Goal: Task Accomplishment & Management: Manage account settings

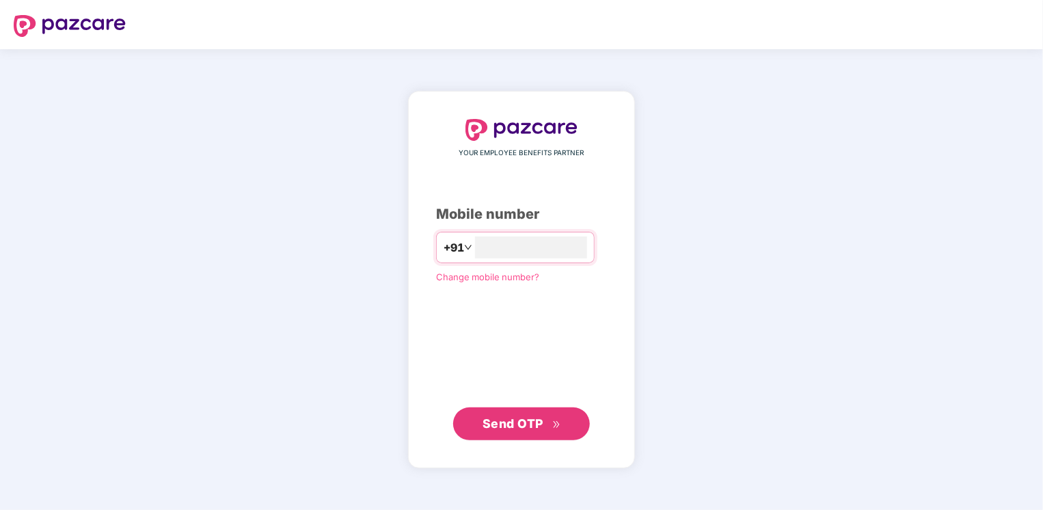
type input "**********"
click at [483, 425] on span "Send OTP" at bounding box center [513, 423] width 61 height 14
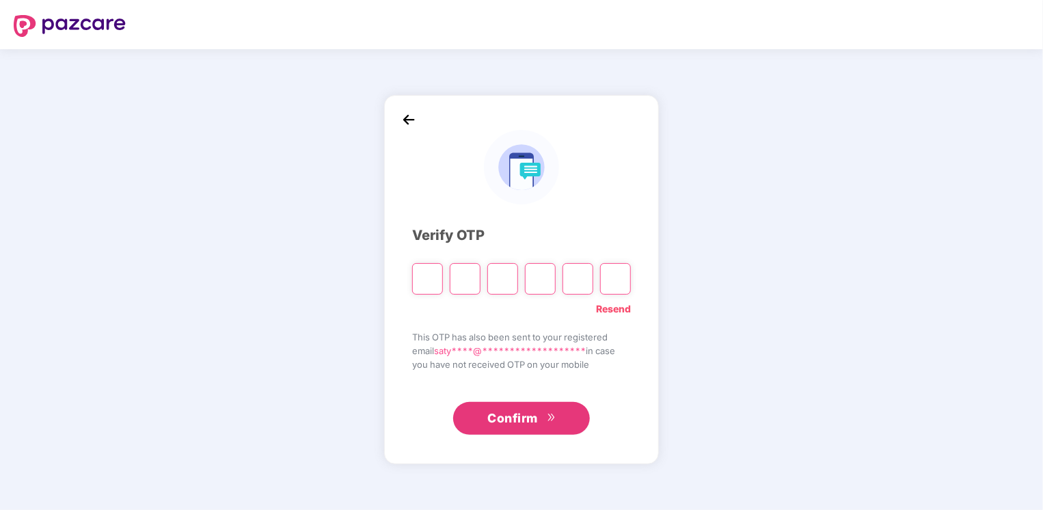
type input "*"
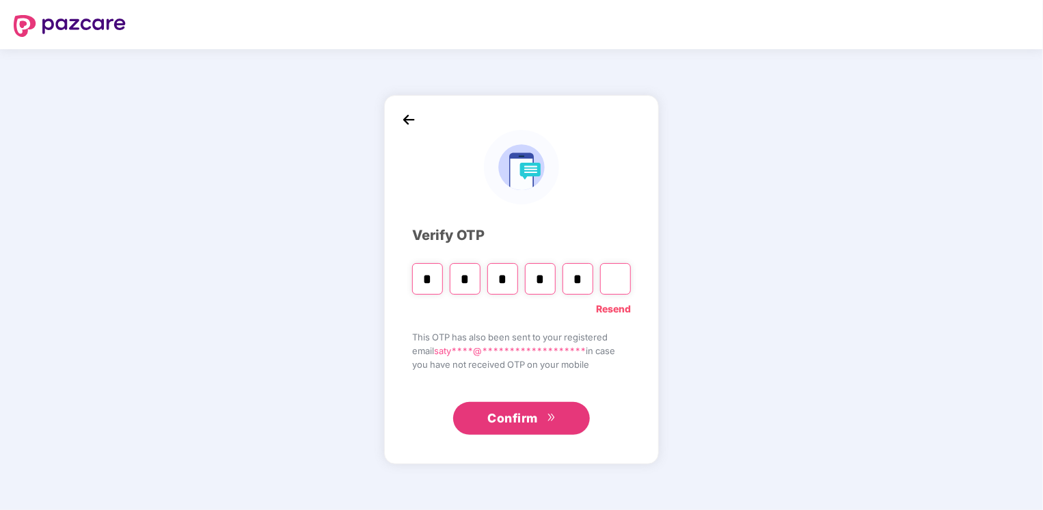
type input "*"
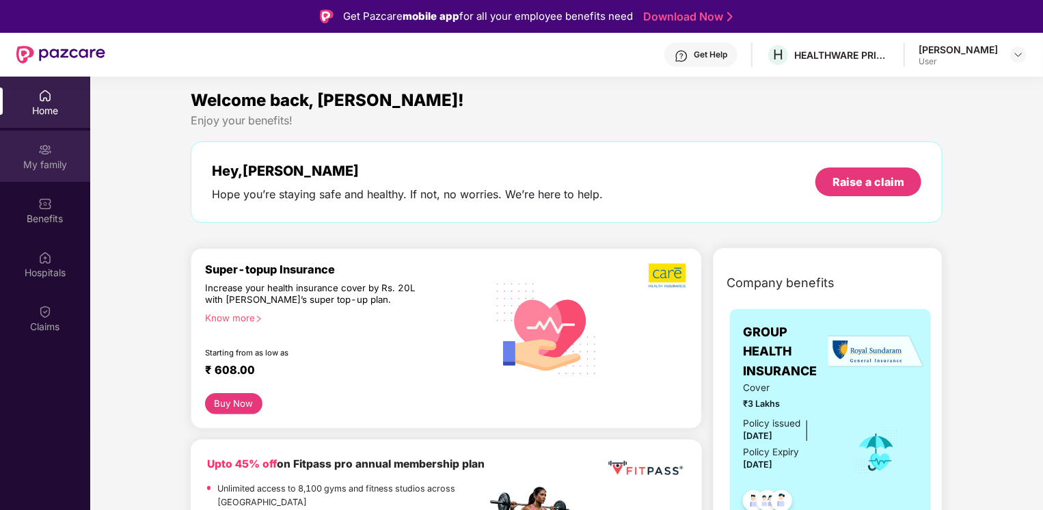
click at [56, 172] on div "My family" at bounding box center [45, 156] width 90 height 51
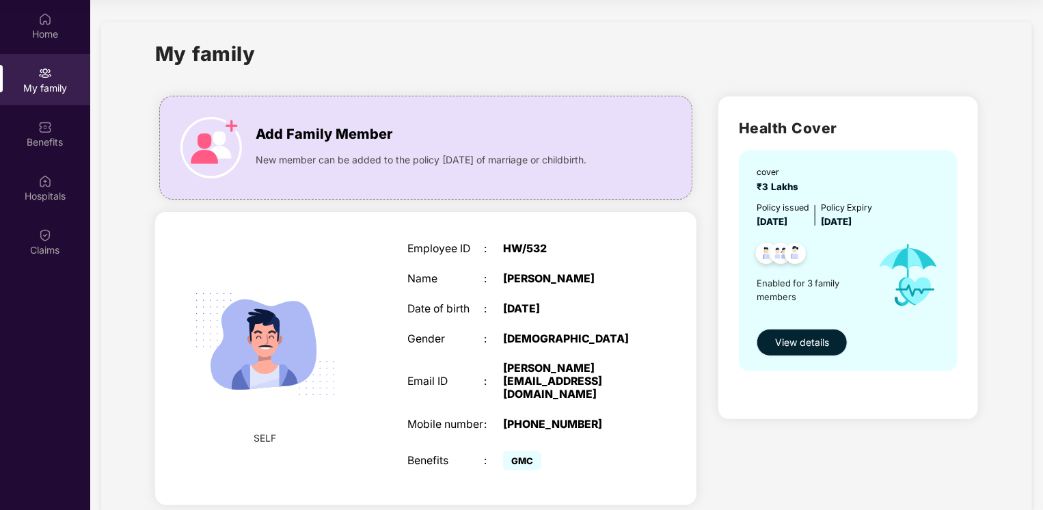
click at [787, 338] on span "View details" at bounding box center [802, 342] width 54 height 15
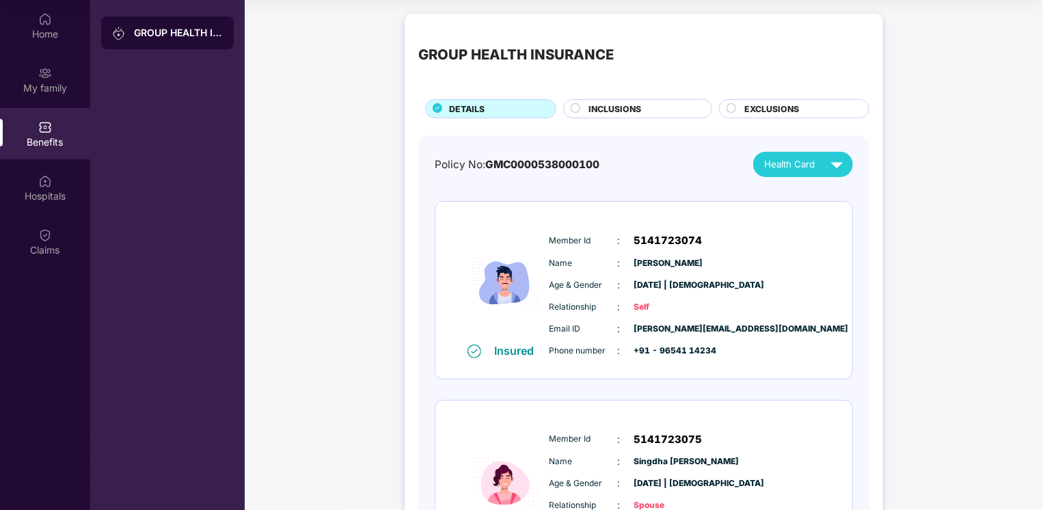
click at [826, 168] on img at bounding box center [837, 164] width 24 height 24
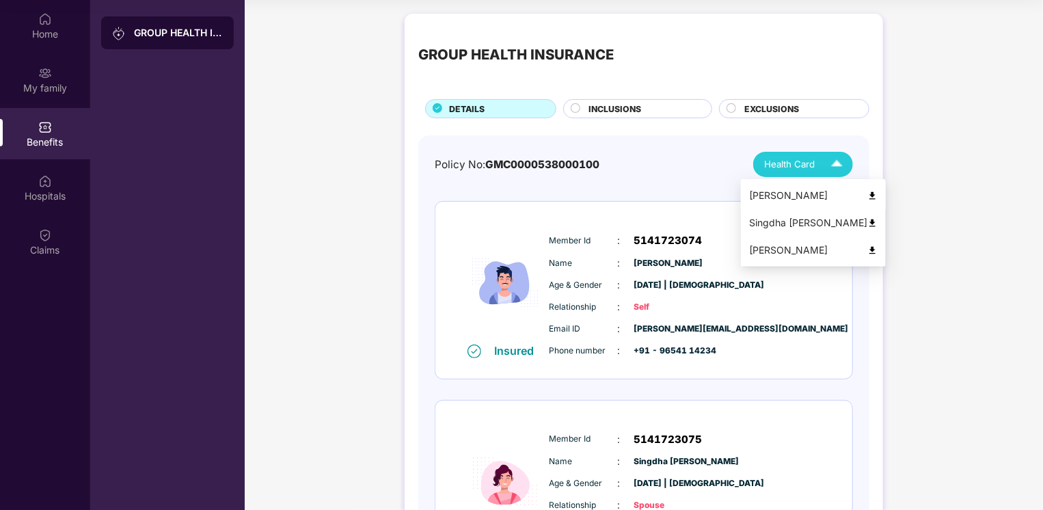
click at [867, 192] on img at bounding box center [872, 196] width 10 height 10
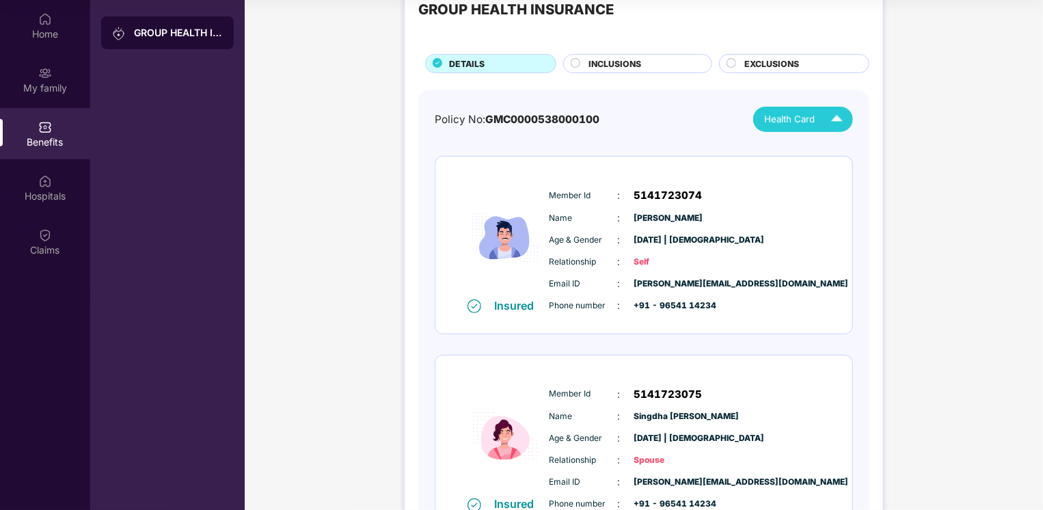
scroll to position [68, 0]
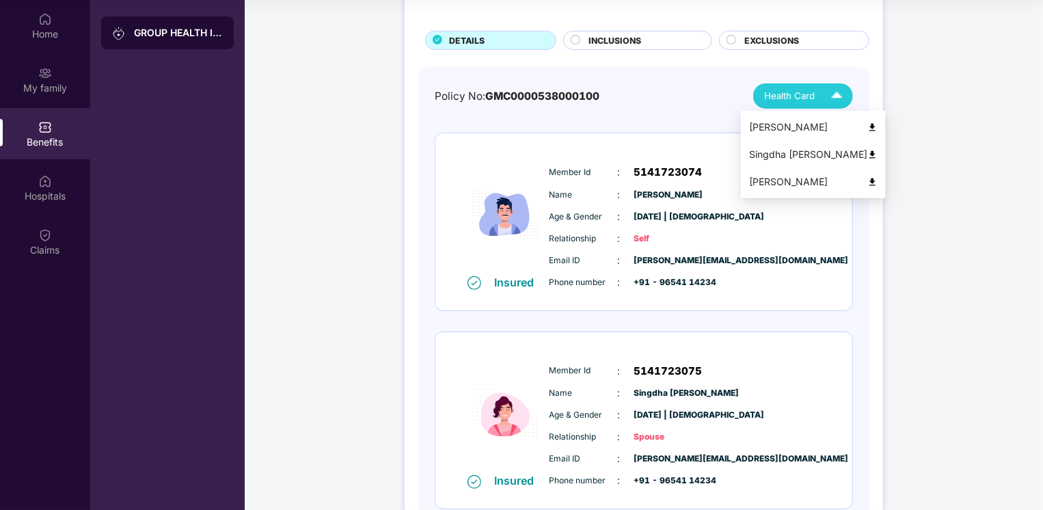
click at [844, 94] on img at bounding box center [837, 96] width 24 height 24
click at [867, 152] on img at bounding box center [872, 155] width 10 height 10
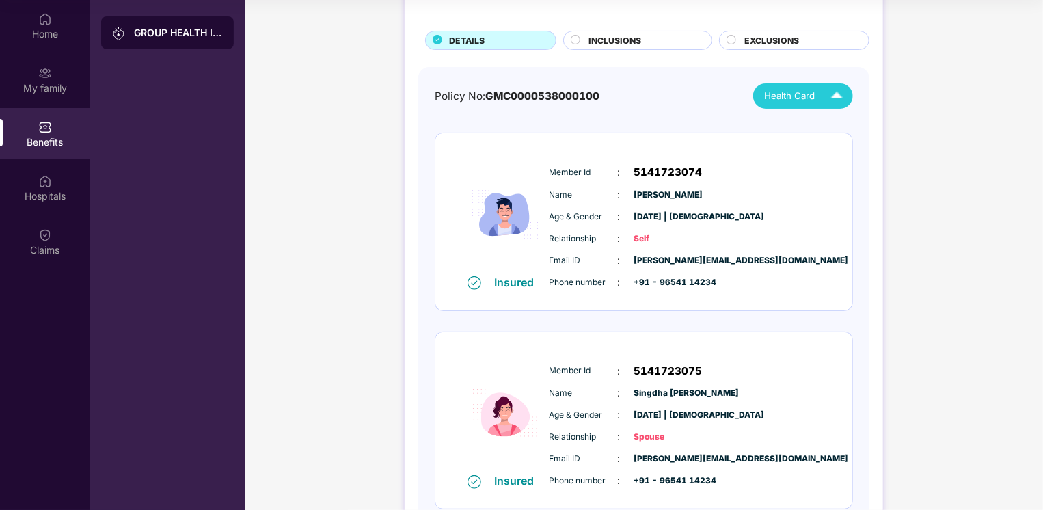
click at [834, 92] on img at bounding box center [837, 96] width 24 height 24
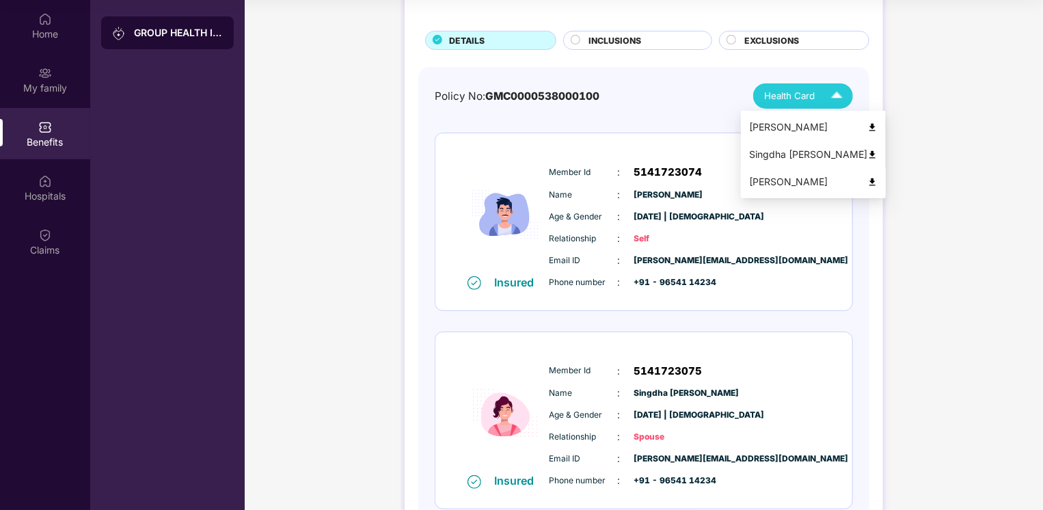
click at [867, 179] on img at bounding box center [872, 182] width 10 height 10
